Goal: Transaction & Acquisition: Purchase product/service

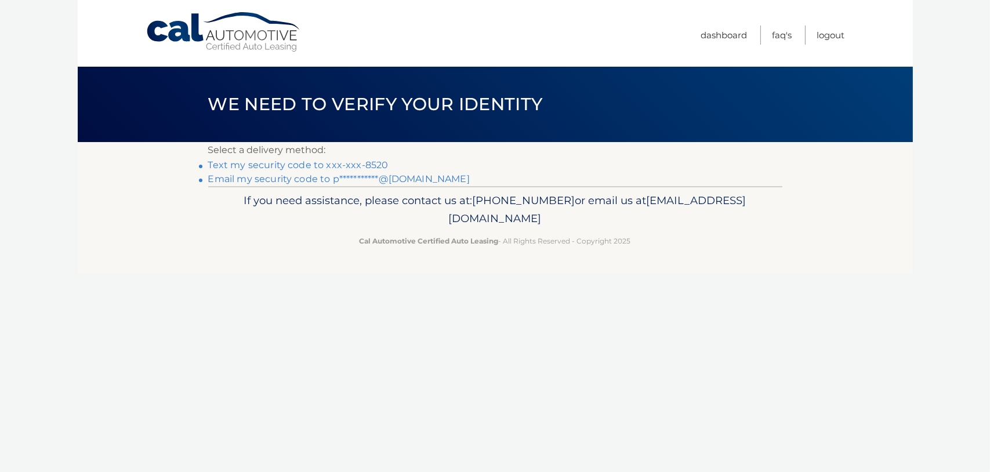
click at [276, 165] on link "Text my security code to xxx-xxx-8520" at bounding box center [298, 164] width 180 height 11
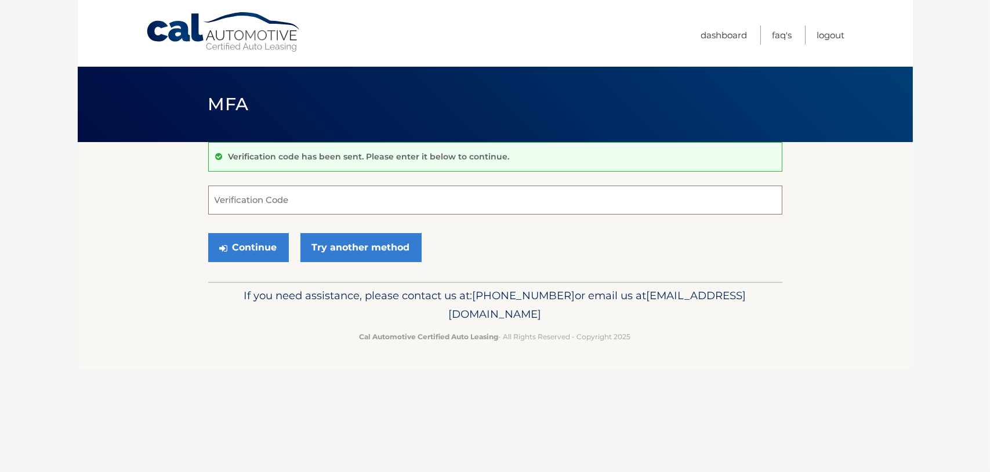
click at [230, 197] on input "Verification Code" at bounding box center [495, 200] width 574 height 29
type input "616154"
click at [237, 244] on button "Continue" at bounding box center [248, 247] width 81 height 29
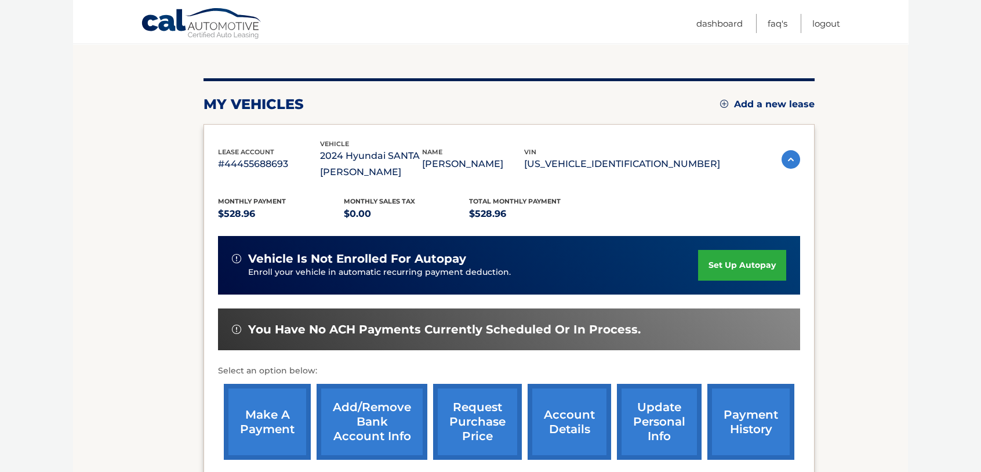
scroll to position [174, 0]
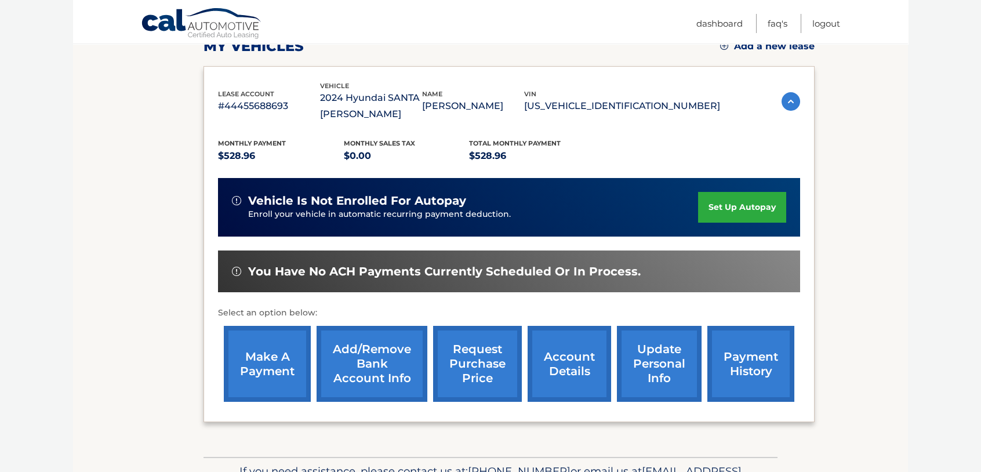
click at [260, 364] on link "make a payment" at bounding box center [267, 364] width 87 height 76
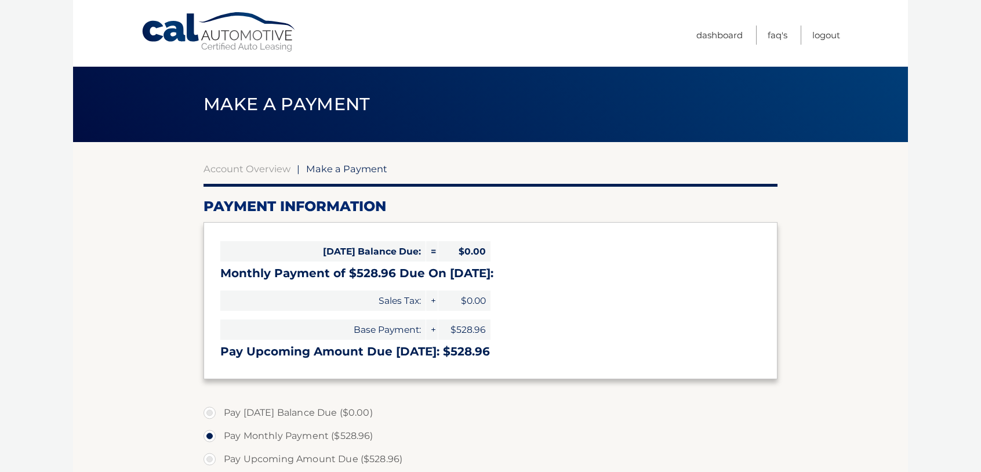
select select "NGU3NDBmNDQtN2ExMC00Yzc3LTg5MTktYTIzNjUyNDk4M2Vl"
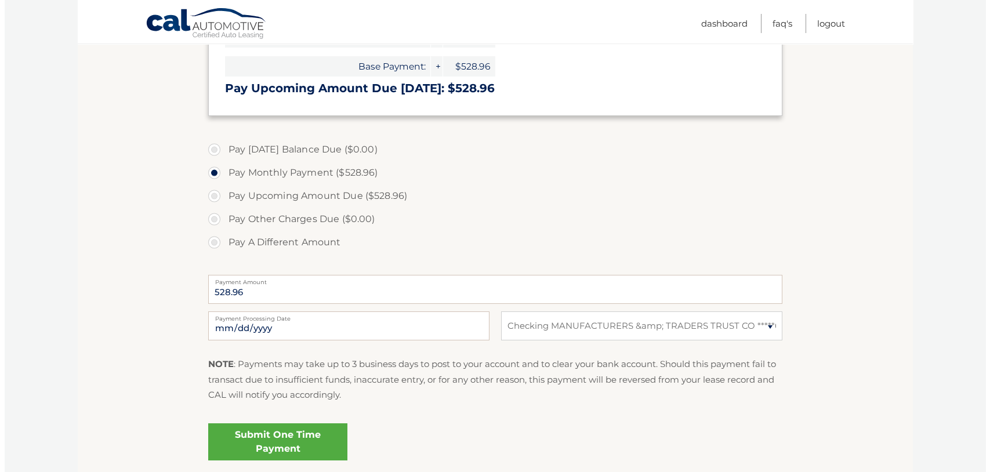
scroll to position [290, 0]
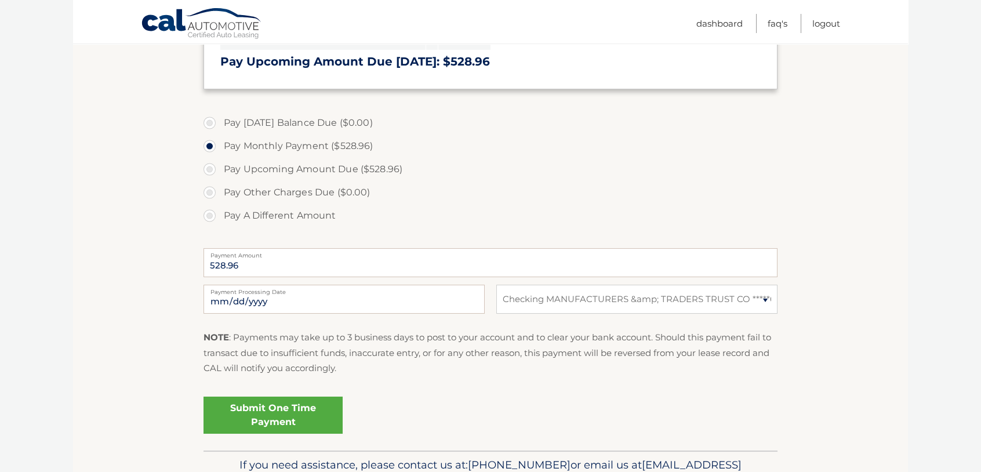
click at [269, 415] on link "Submit One Time Payment" at bounding box center [273, 415] width 139 height 37
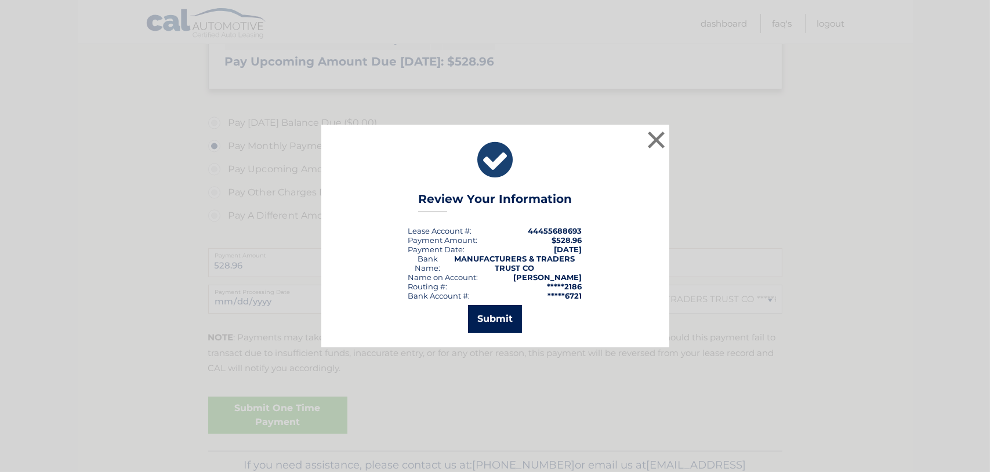
click at [498, 317] on button "Submit" at bounding box center [495, 319] width 54 height 28
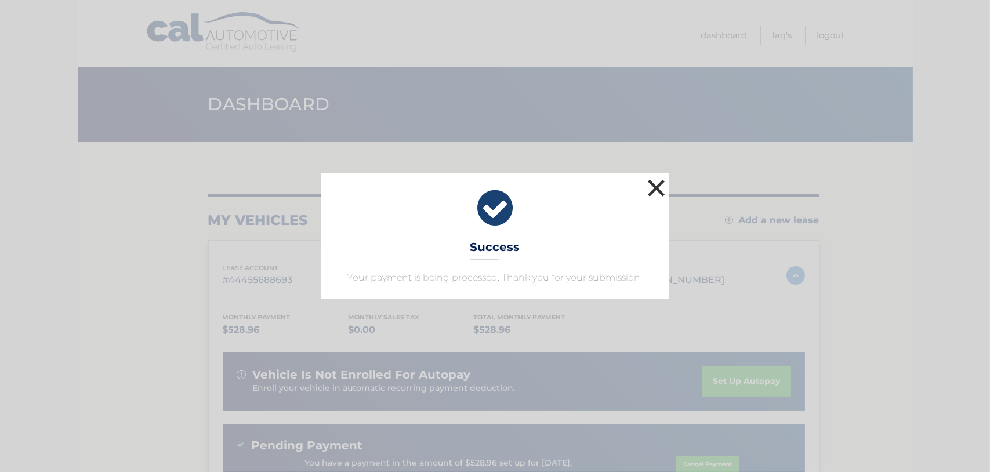
click at [659, 188] on button "×" at bounding box center [656, 187] width 23 height 23
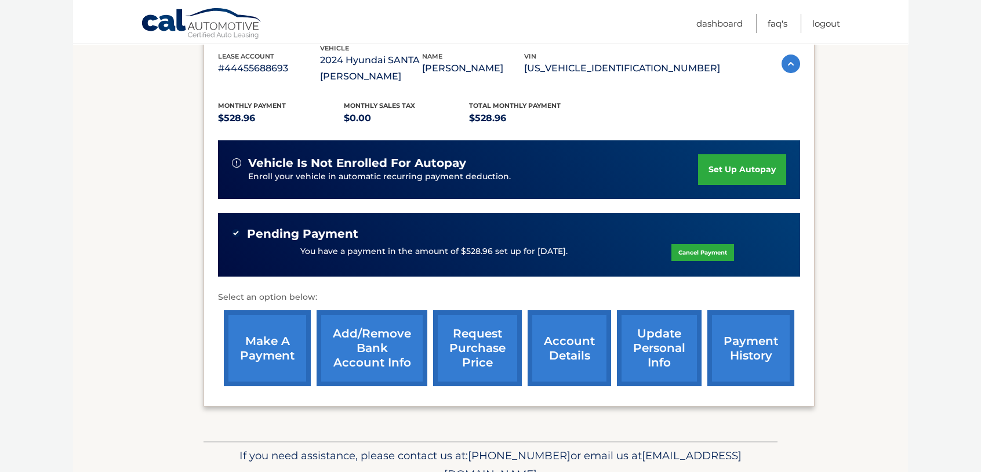
scroll to position [232, 0]
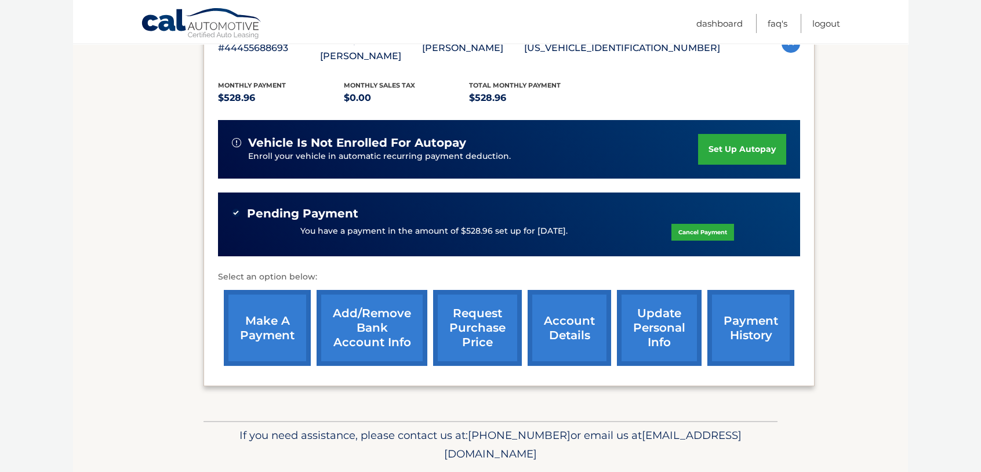
click at [726, 307] on link "payment history" at bounding box center [751, 328] width 87 height 76
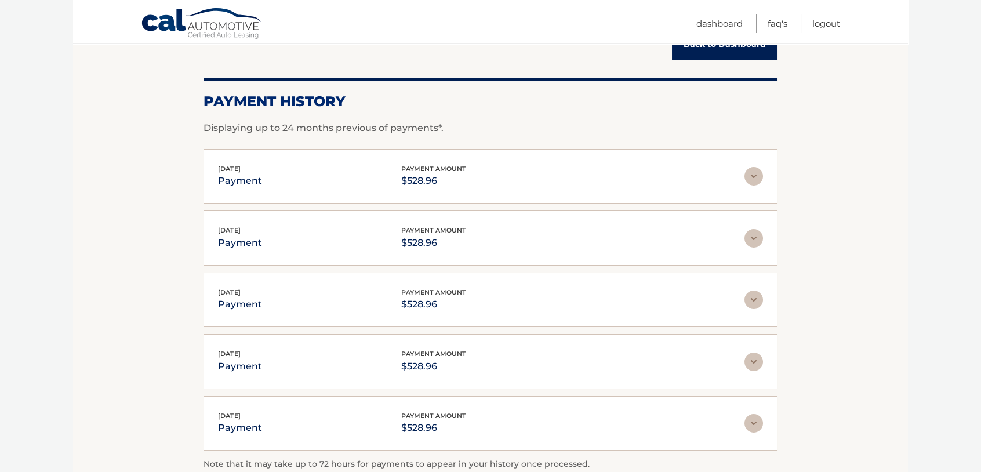
scroll to position [113, 0]
